Goal: Transaction & Acquisition: Purchase product/service

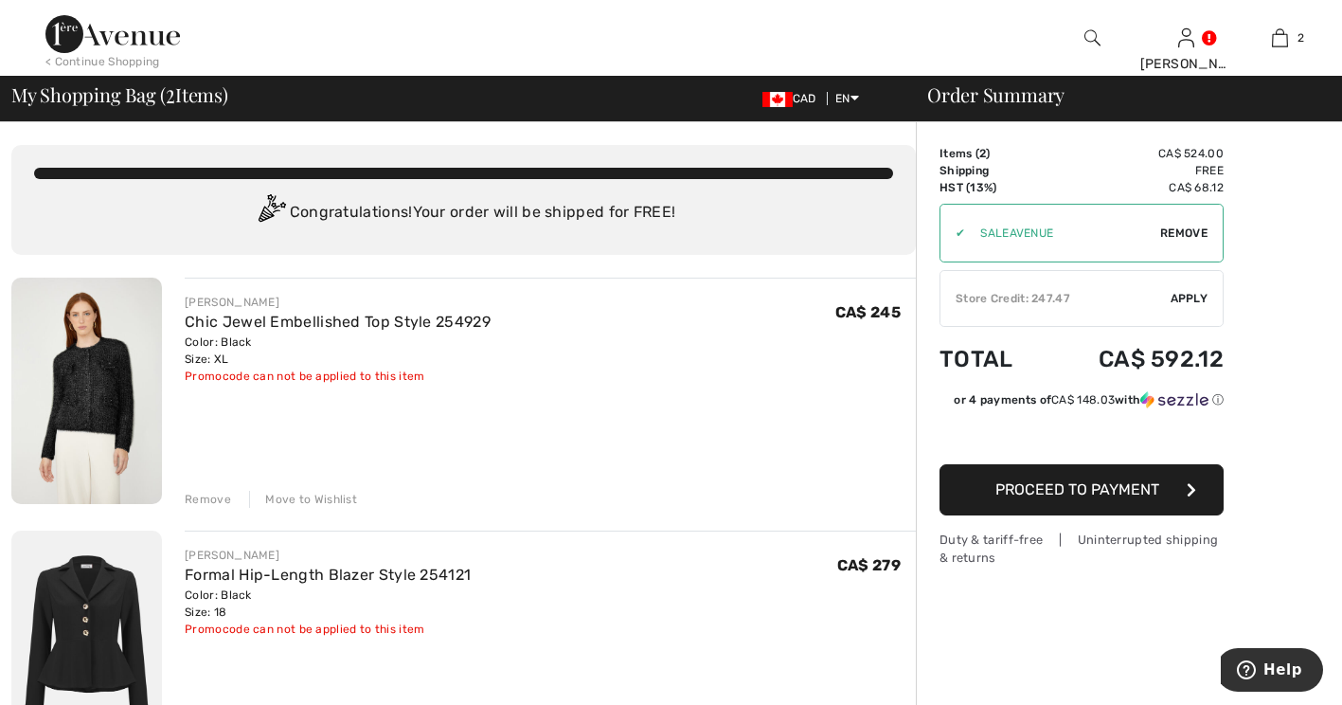
click at [335, 508] on div "Move to Wishlist" at bounding box center [303, 499] width 108 height 17
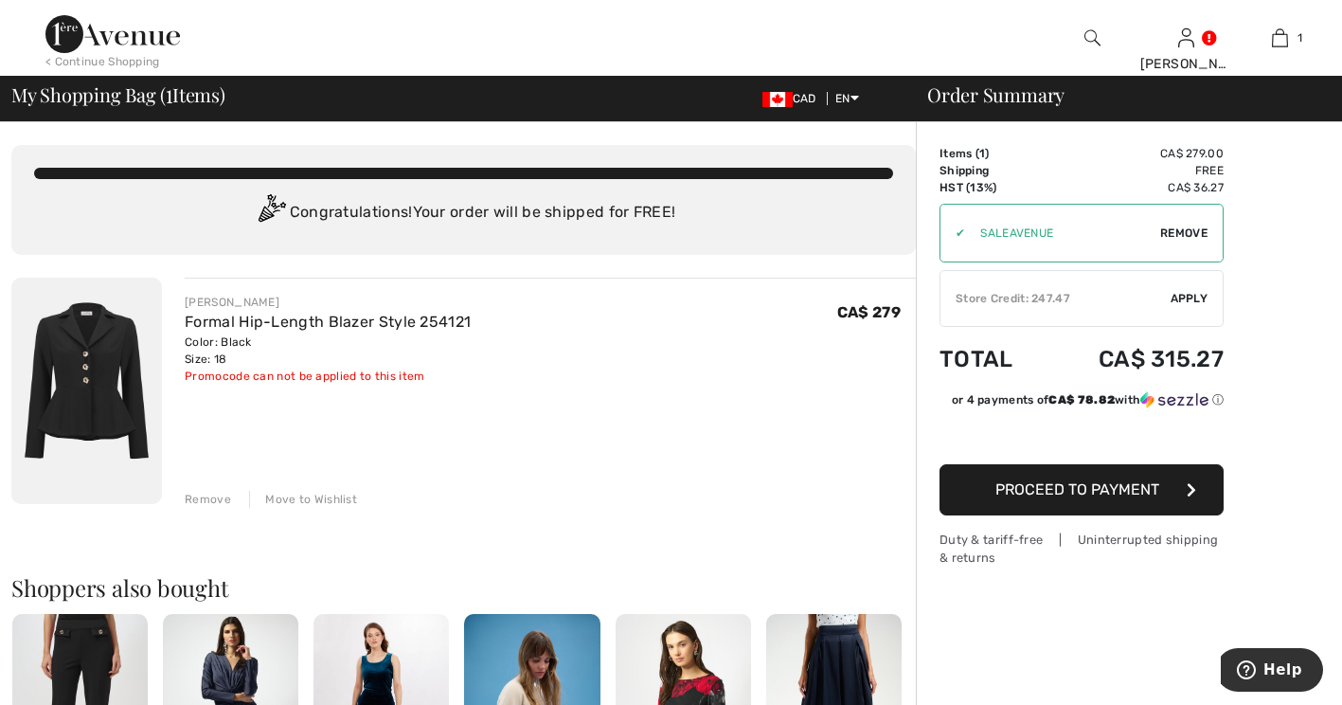
scroll to position [95, 0]
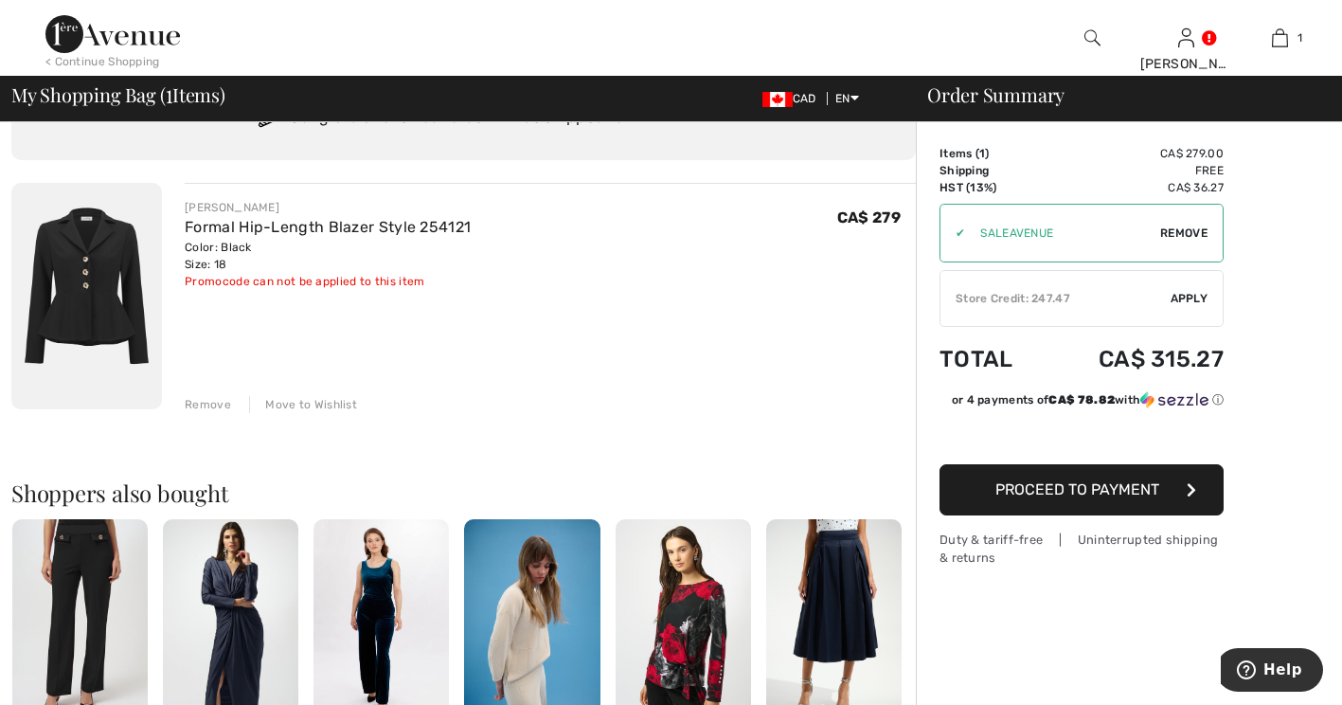
click at [1191, 295] on span "Apply" at bounding box center [1189, 298] width 38 height 17
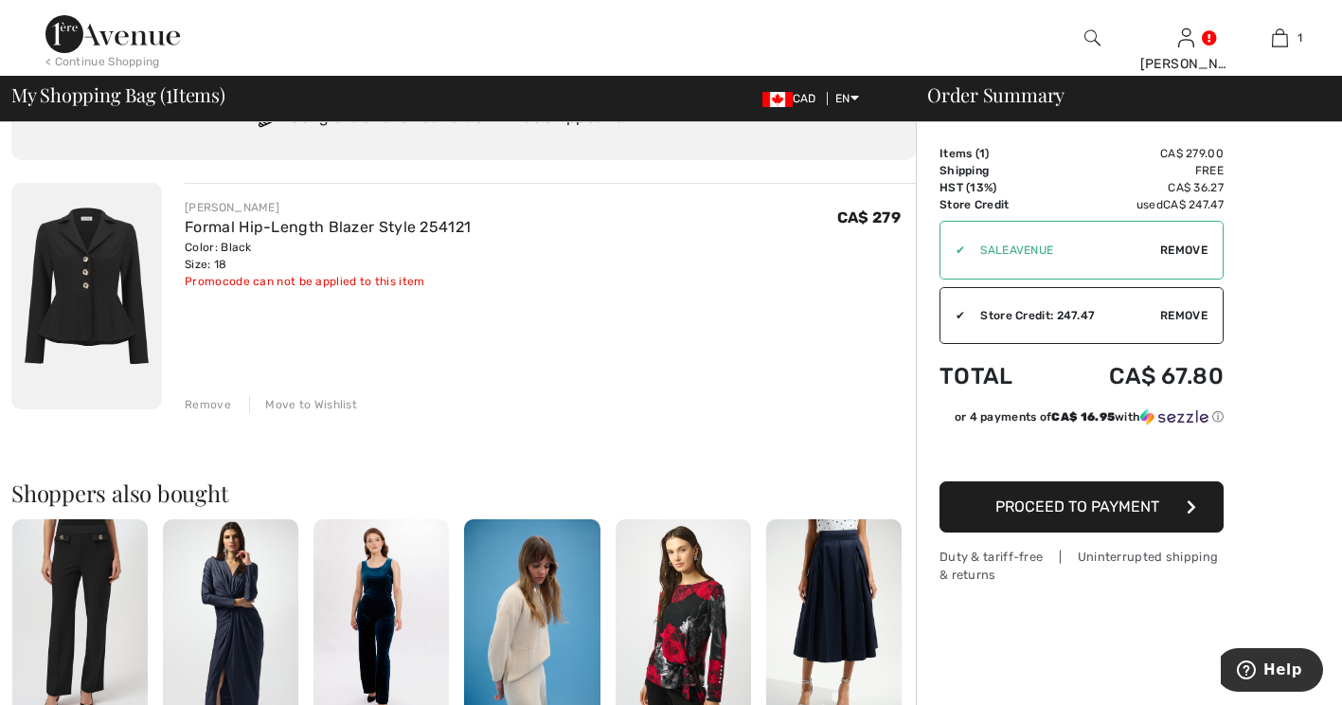
click at [1094, 515] on span "Proceed to Payment" at bounding box center [1077, 506] width 164 height 18
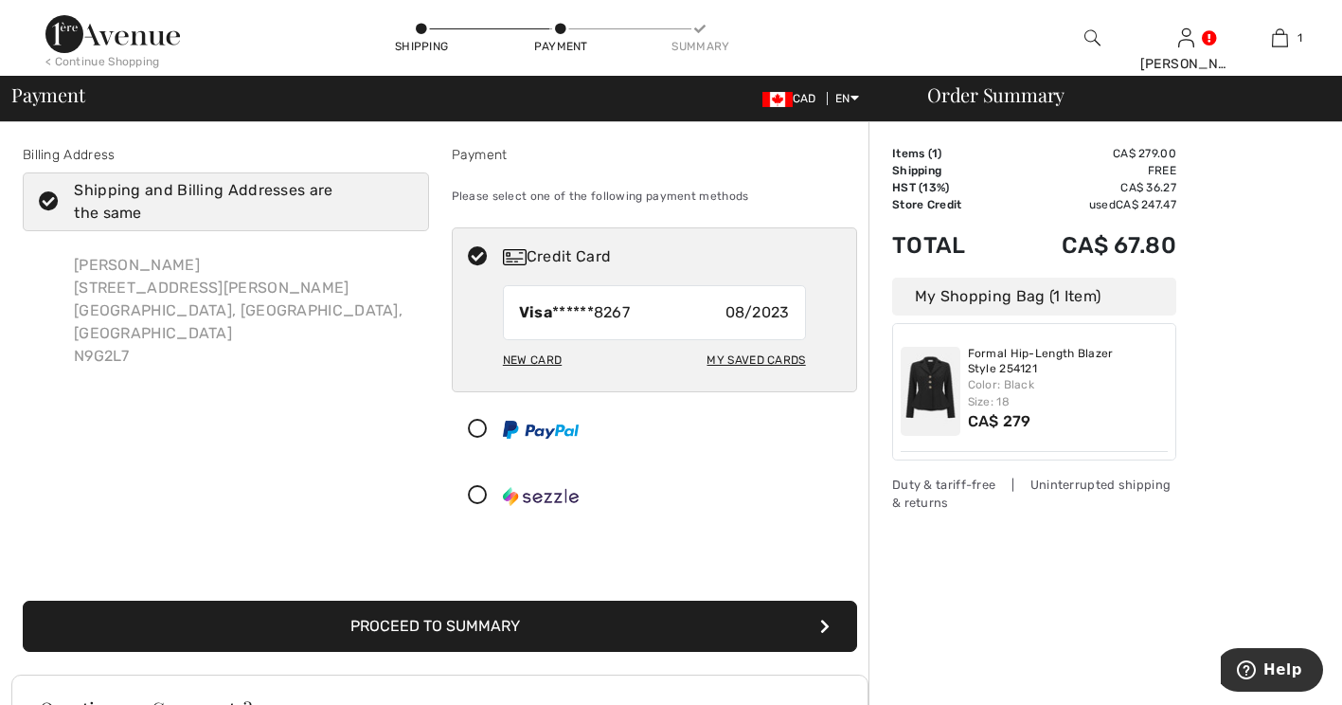
click at [748, 376] on div "My Saved Cards" at bounding box center [755, 360] width 98 height 32
radio input "true"
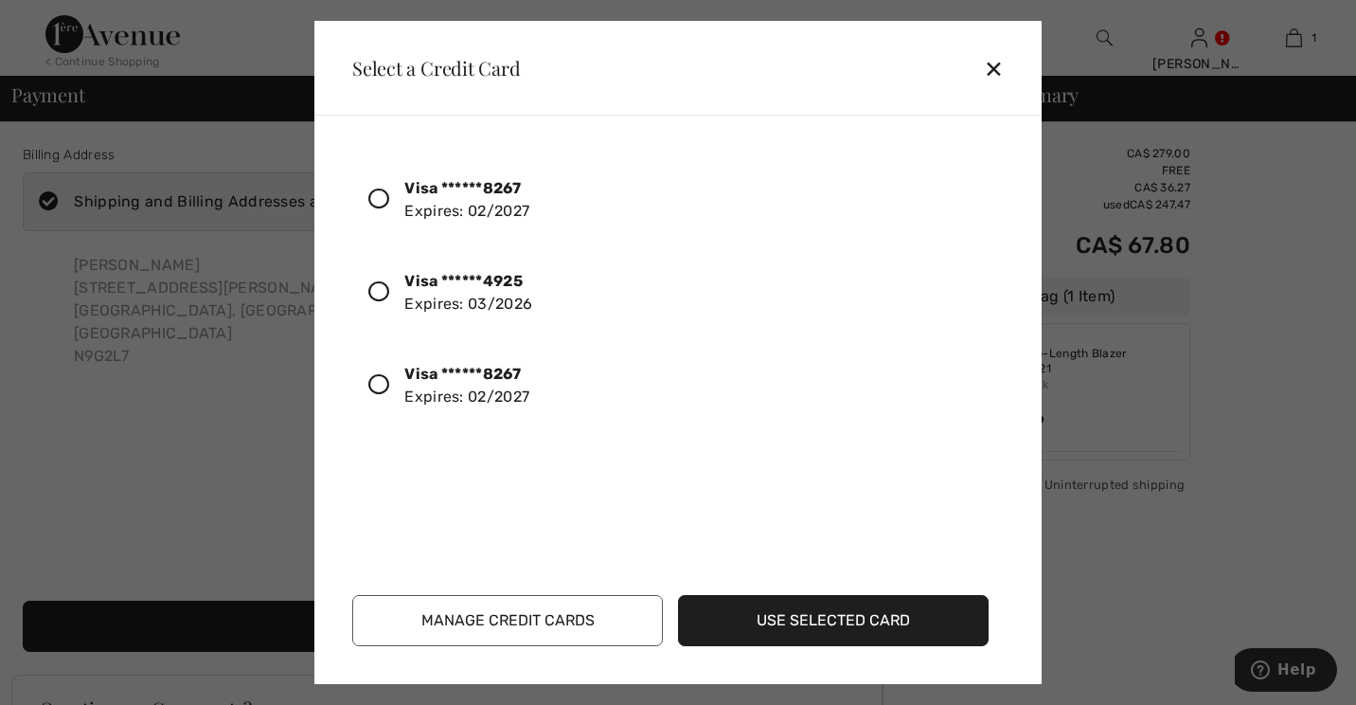
click at [389, 395] on icon at bounding box center [378, 384] width 21 height 21
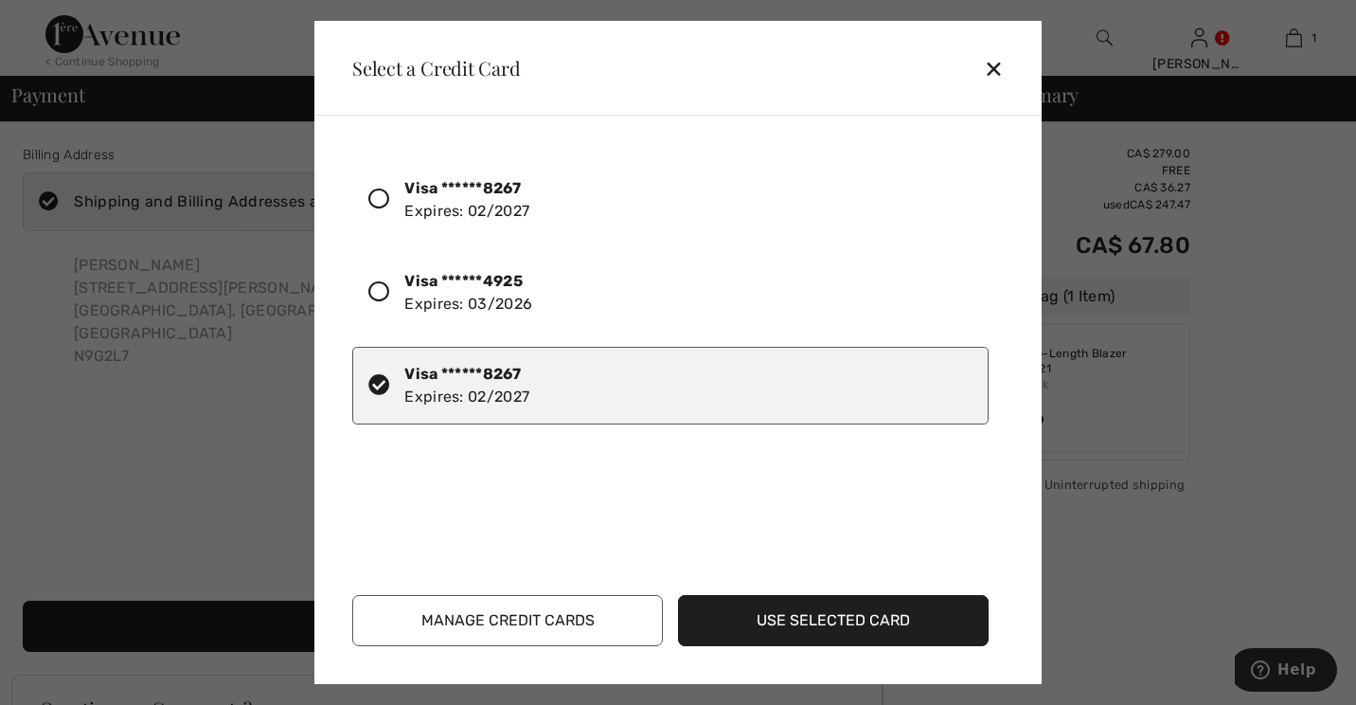
click at [389, 206] on icon at bounding box center [378, 198] width 21 height 21
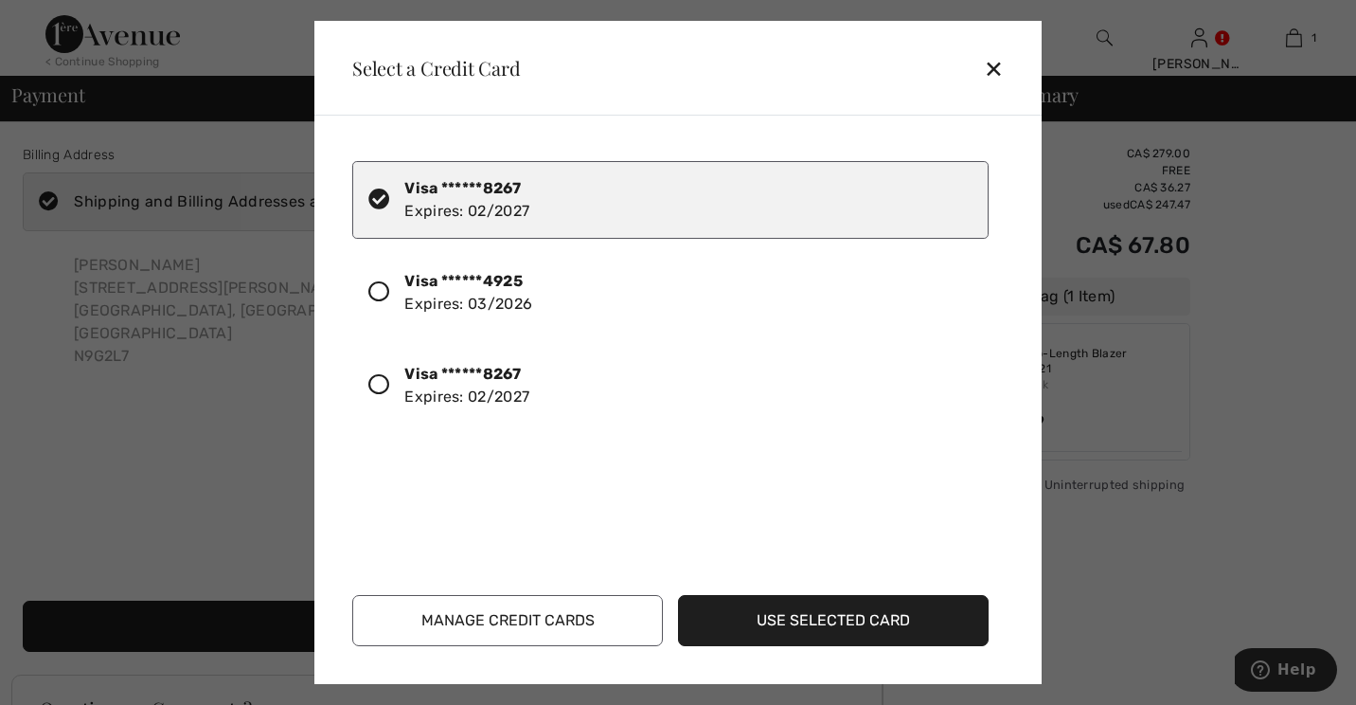
click at [832, 607] on button "Use Selected Card" at bounding box center [833, 620] width 311 height 51
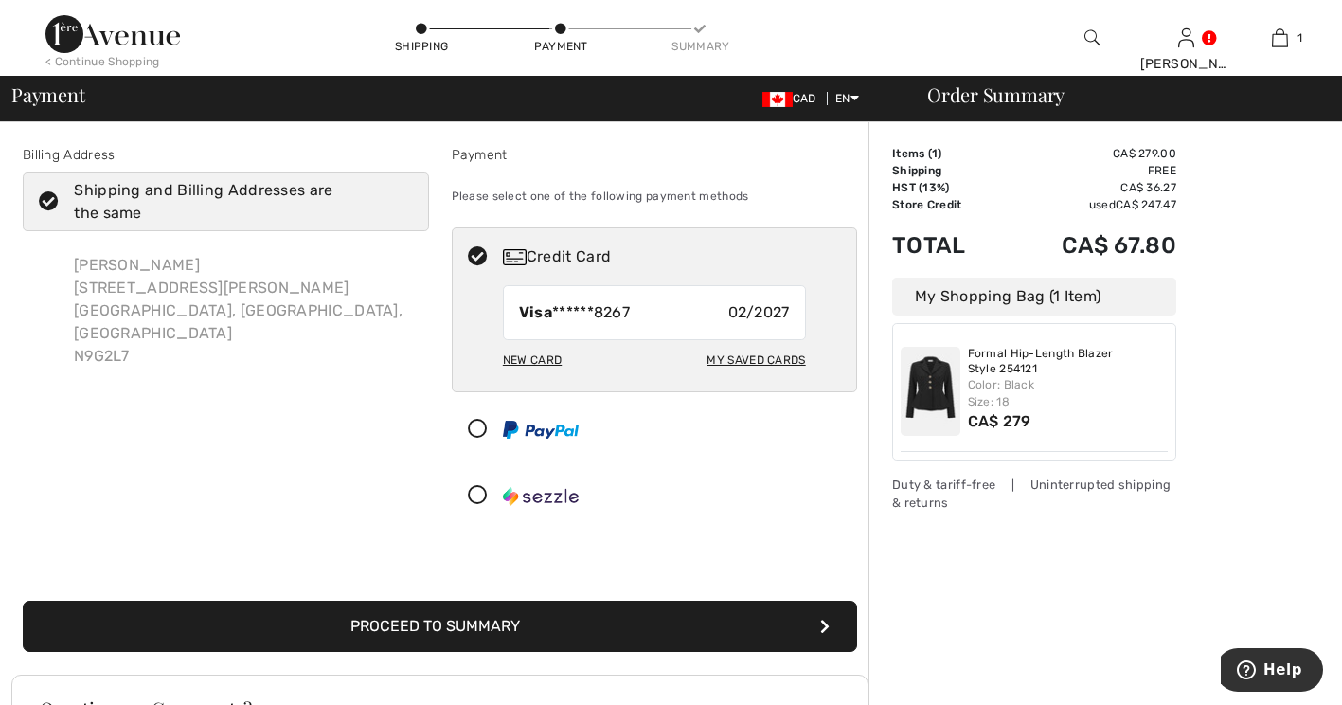
click at [515, 652] on button "Proceed to Summary" at bounding box center [440, 625] width 834 height 51
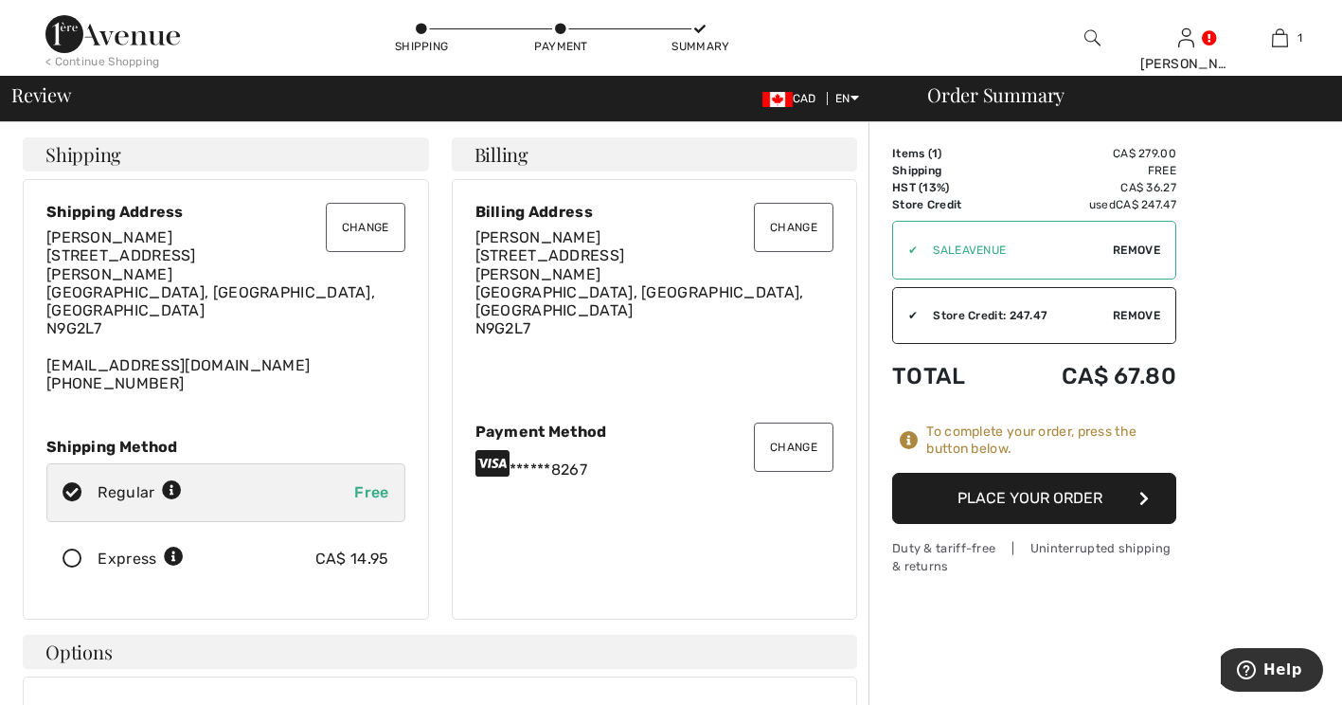
click at [1035, 522] on button "Place Your Order" at bounding box center [1034, 498] width 284 height 51
